Goal: Check status

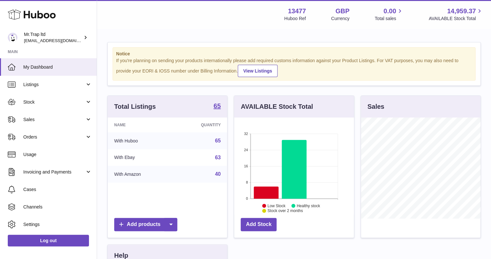
scroll to position [101, 119]
click at [42, 123] on link "Sales" at bounding box center [48, 119] width 97 height 17
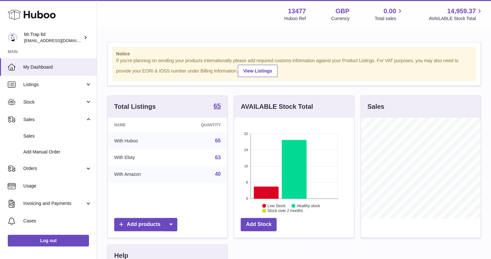
click at [44, 134] on span "Sales" at bounding box center [57, 136] width 69 height 6
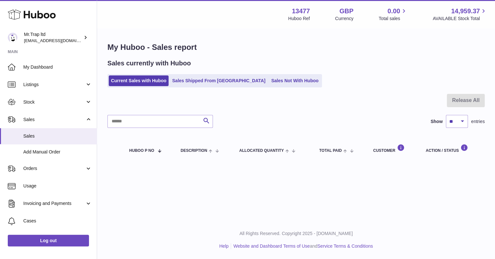
click at [277, 78] on link "Sales Not With Huboo" at bounding box center [295, 80] width 52 height 11
